Goal: Task Accomplishment & Management: Manage account settings

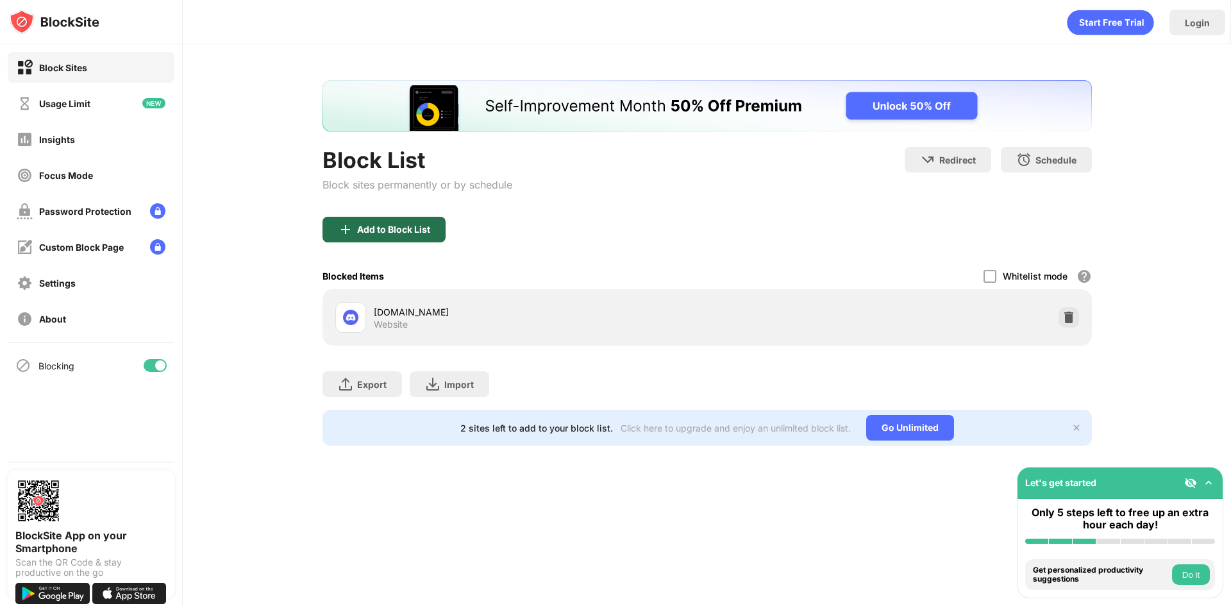
click at [385, 229] on div "Add to Block List" at bounding box center [393, 229] width 73 height 10
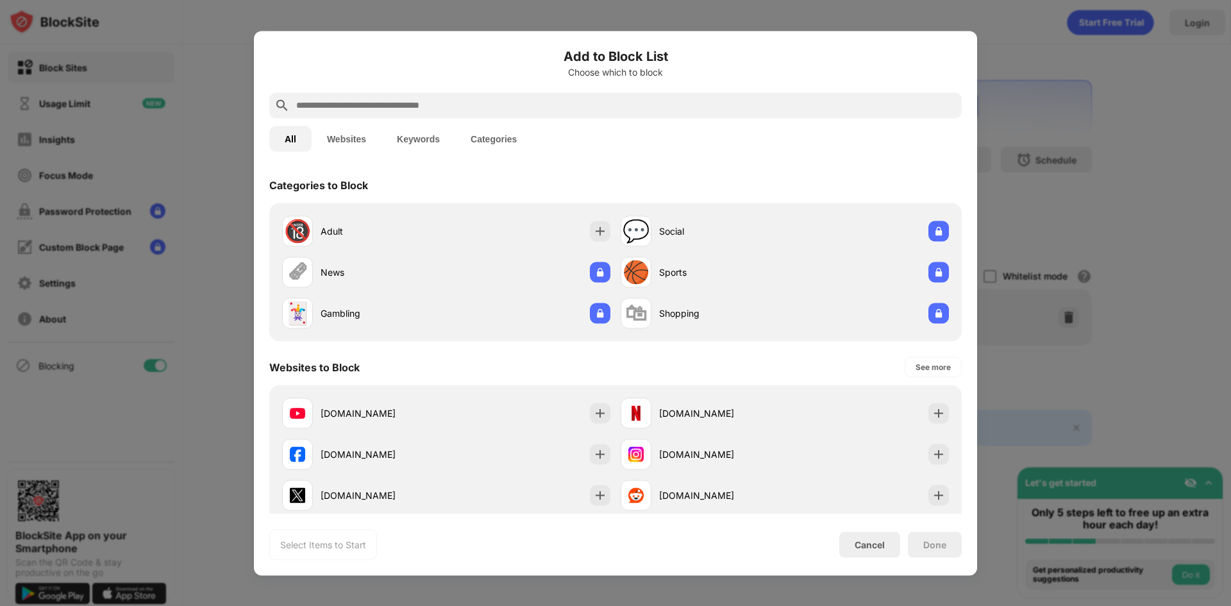
click at [447, 94] on div at bounding box center [615, 105] width 692 height 26
click at [469, 98] on input "text" at bounding box center [626, 104] width 662 height 15
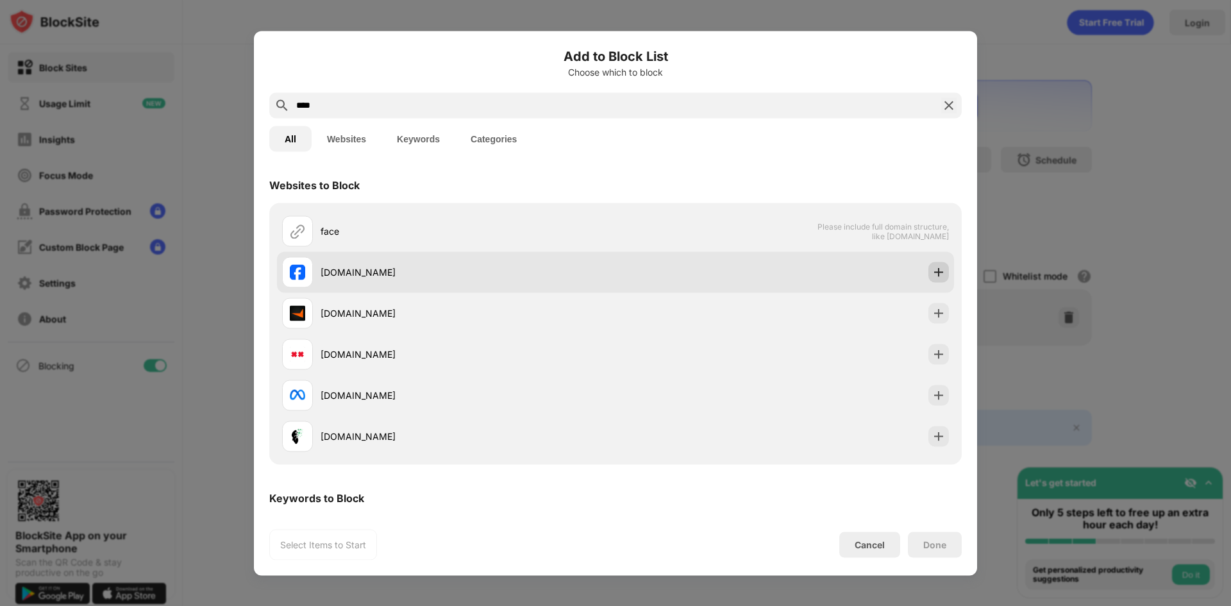
type input "****"
click at [932, 271] on img at bounding box center [938, 271] width 13 height 13
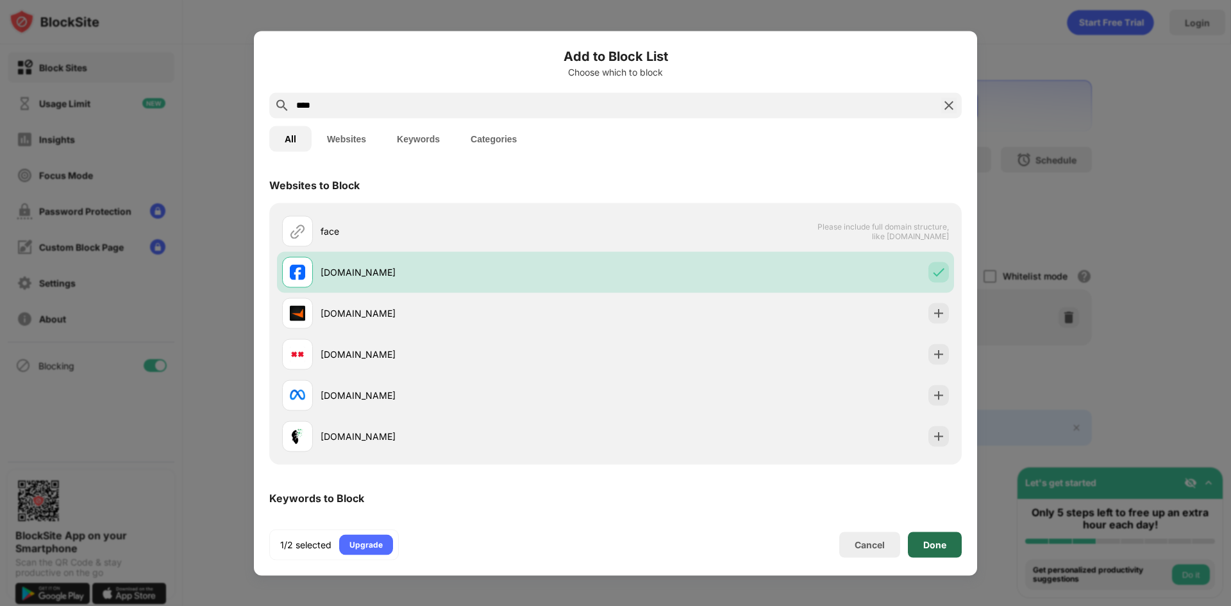
click at [956, 551] on div "Done" at bounding box center [935, 544] width 54 height 26
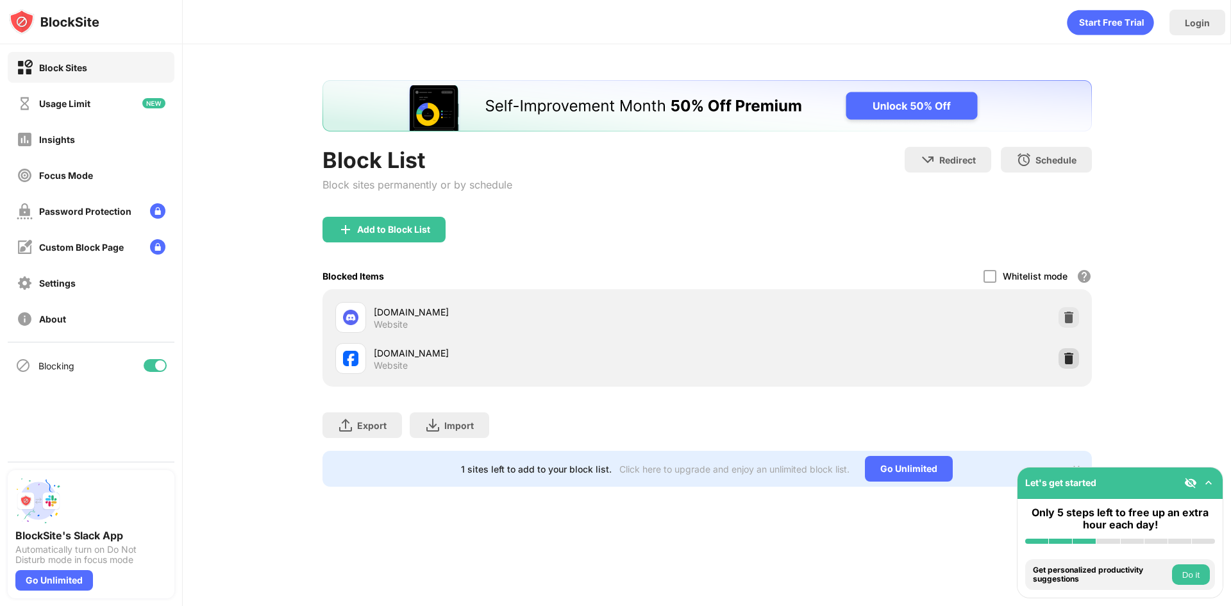
click at [1075, 364] on div at bounding box center [1068, 358] width 21 height 21
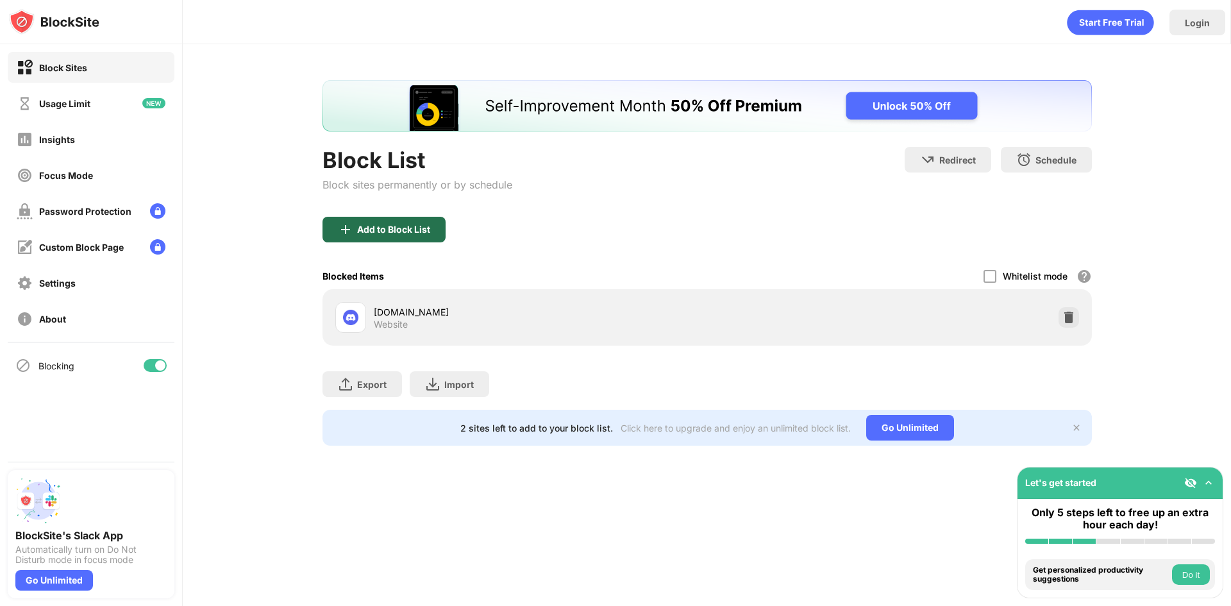
click at [376, 234] on div "Add to Block List" at bounding box center [393, 229] width 73 height 10
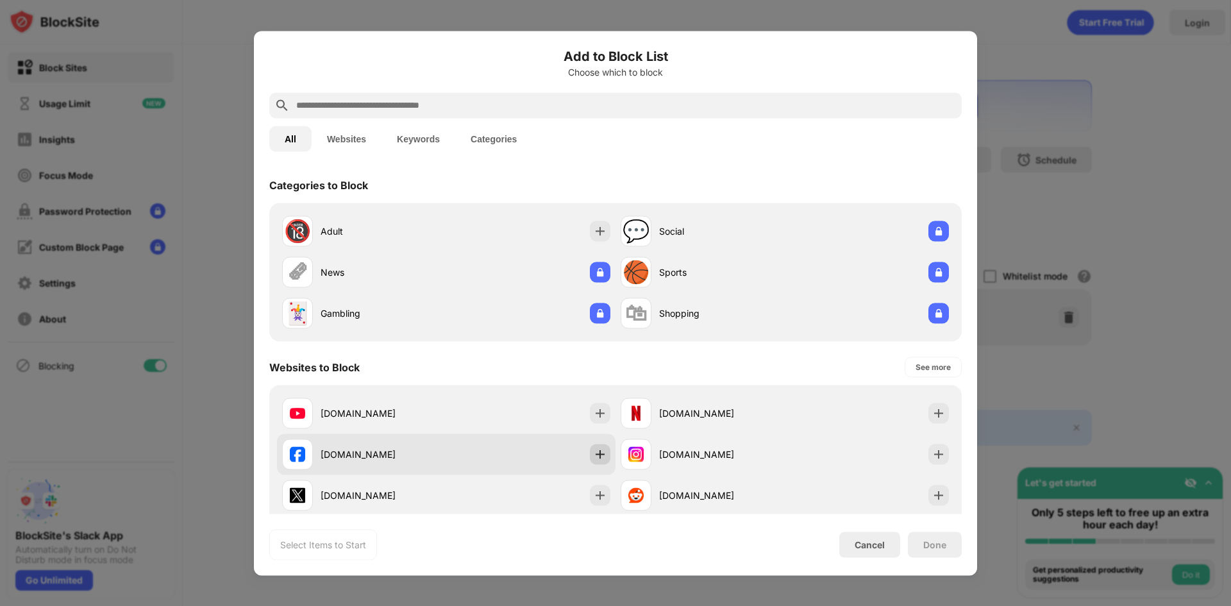
click at [599, 455] on img at bounding box center [600, 453] width 13 height 13
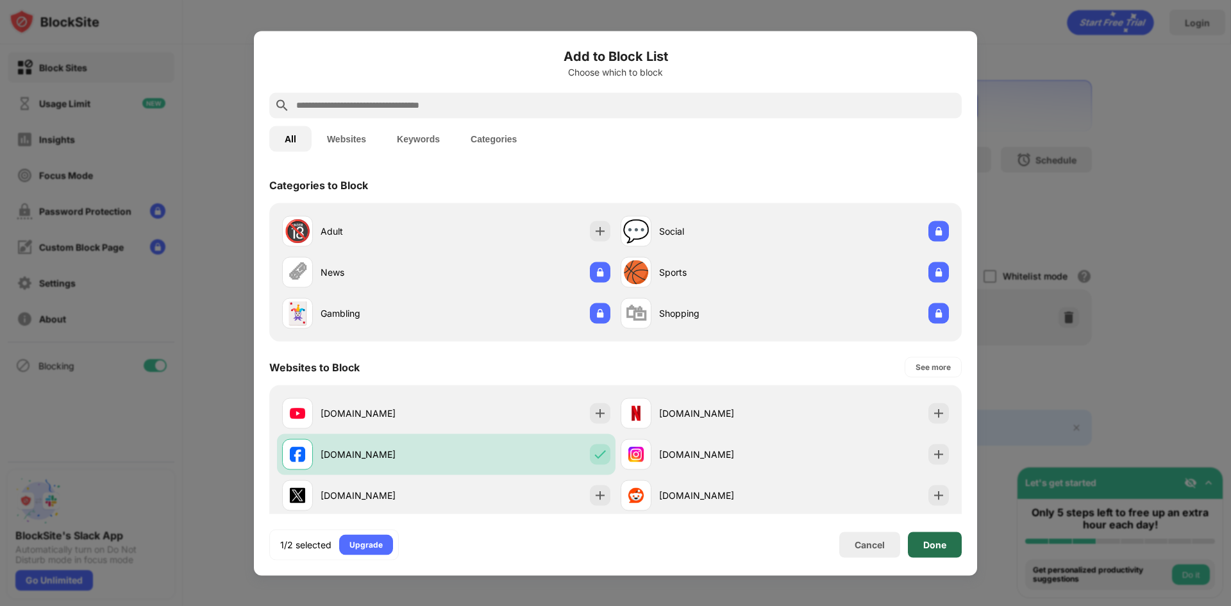
click at [937, 542] on div "Done" at bounding box center [934, 544] width 23 height 10
